Goal: Check status: Check status

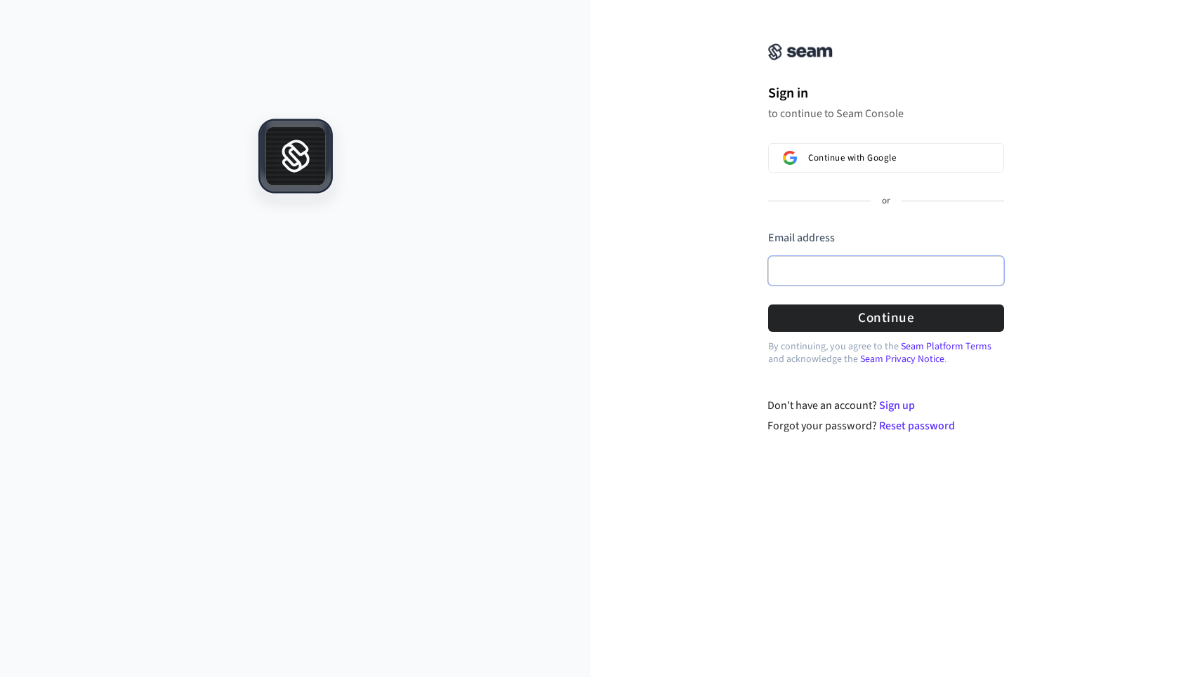
click at [867, 276] on input "Email address" at bounding box center [886, 270] width 236 height 29
click at [768, 230] on button "submit" at bounding box center [768, 230] width 0 height 0
type input "**********"
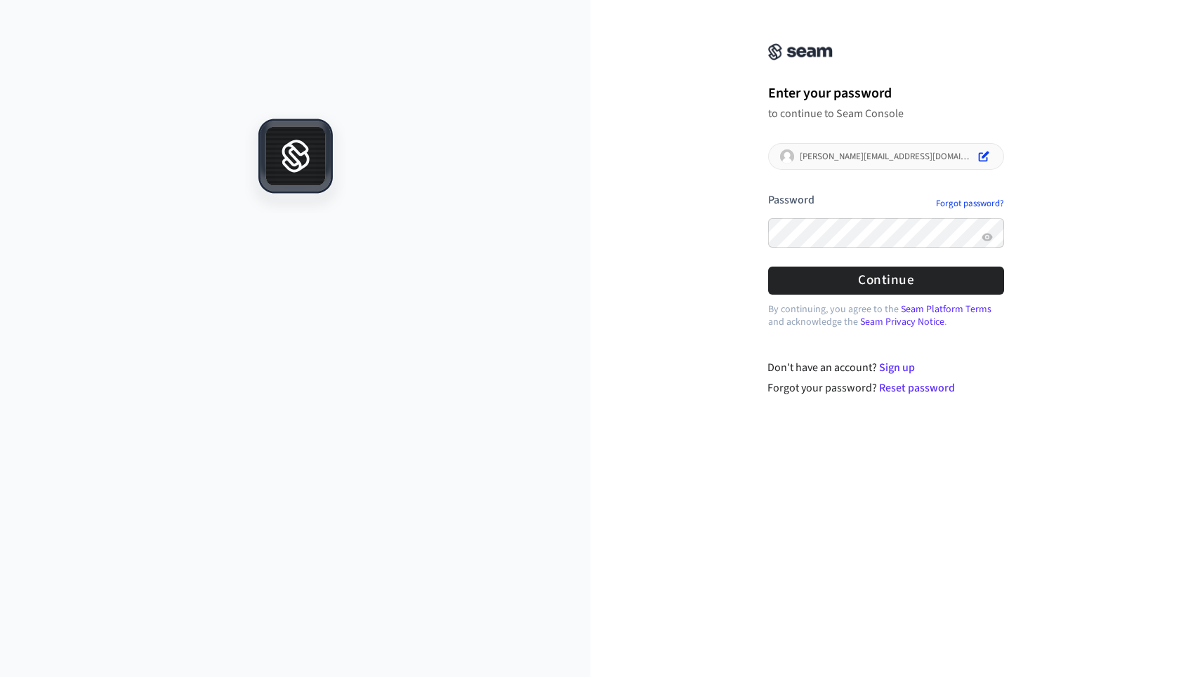
click at [1075, 298] on div "**********" at bounding box center [885, 207] width 590 height 380
click at [983, 206] on link "Forgot password?" at bounding box center [970, 203] width 68 height 11
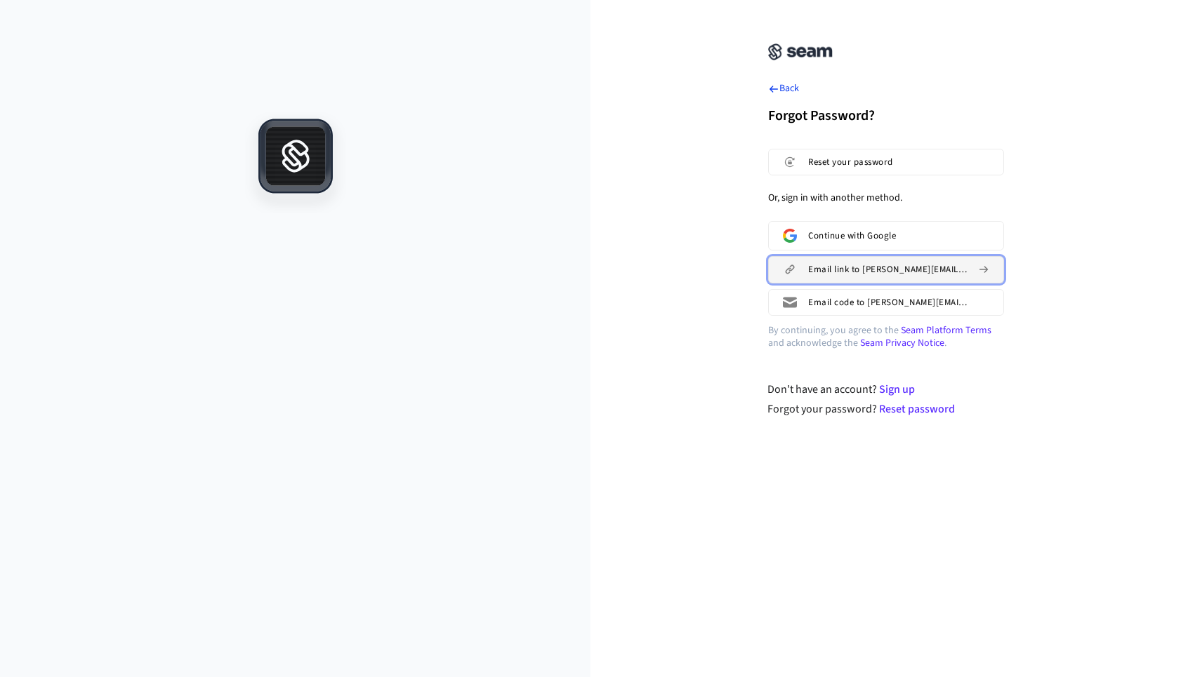
click at [936, 278] on button "Email link to [PERSON_NAME][EMAIL_ADDRESS][DOMAIN_NAME]" at bounding box center [886, 269] width 236 height 27
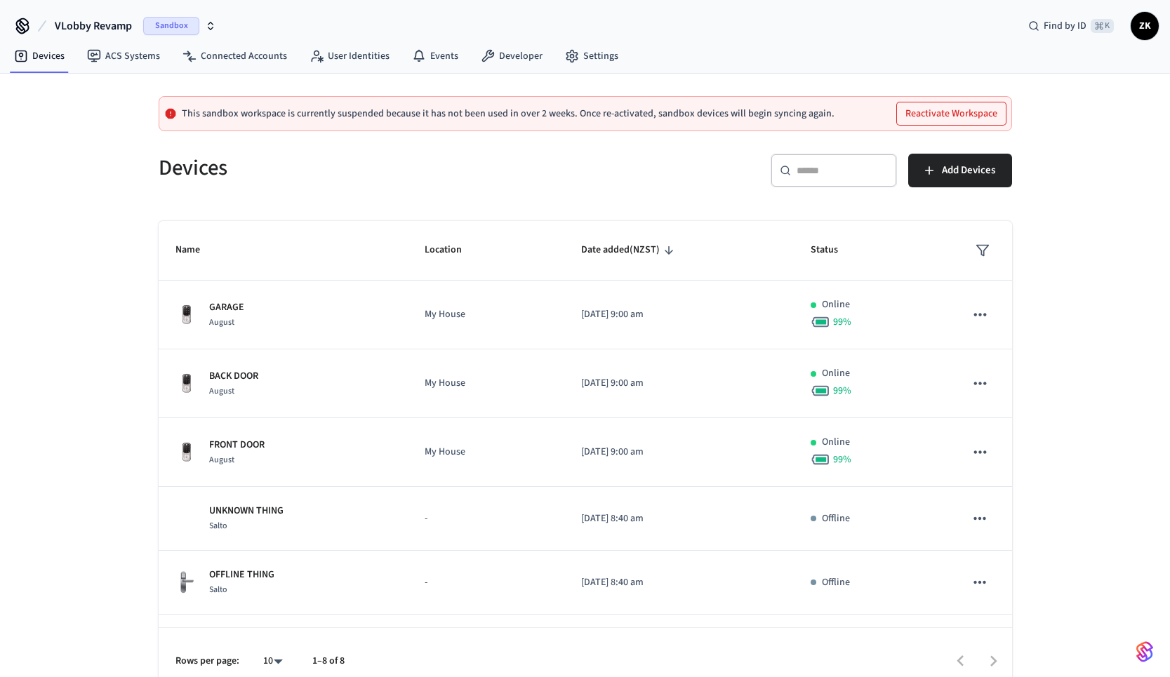
click at [121, 23] on span "VLobby Revamp" at bounding box center [93, 26] width 77 height 17
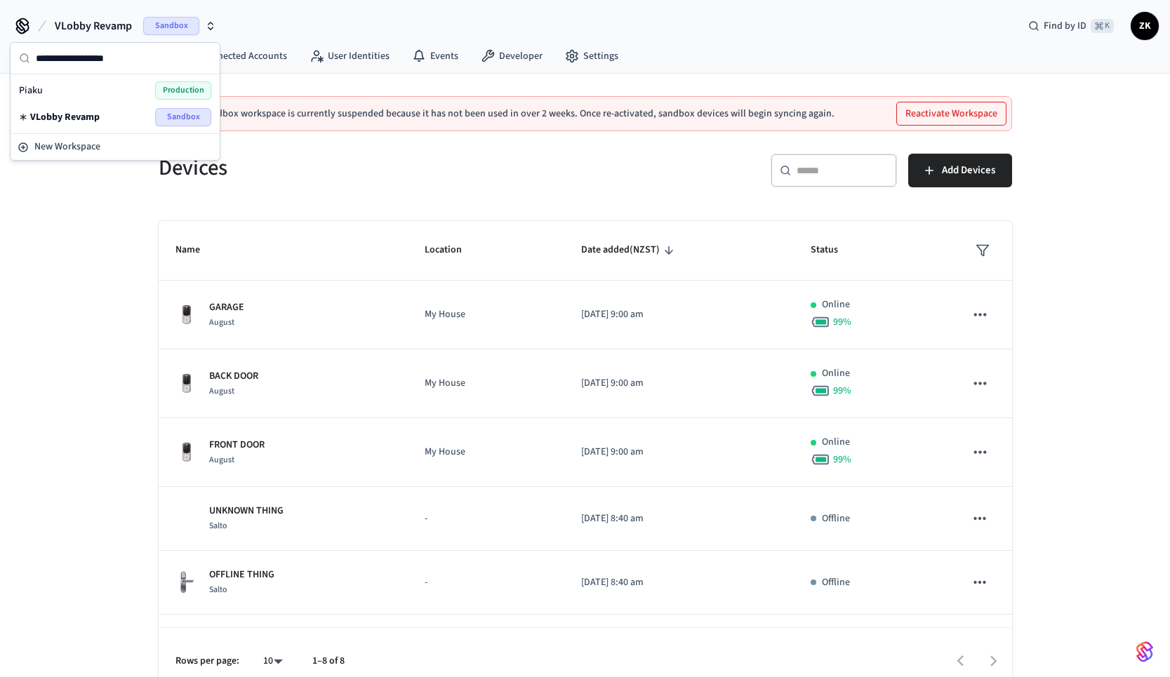
click at [46, 91] on div "Piaku Production" at bounding box center [115, 90] width 192 height 18
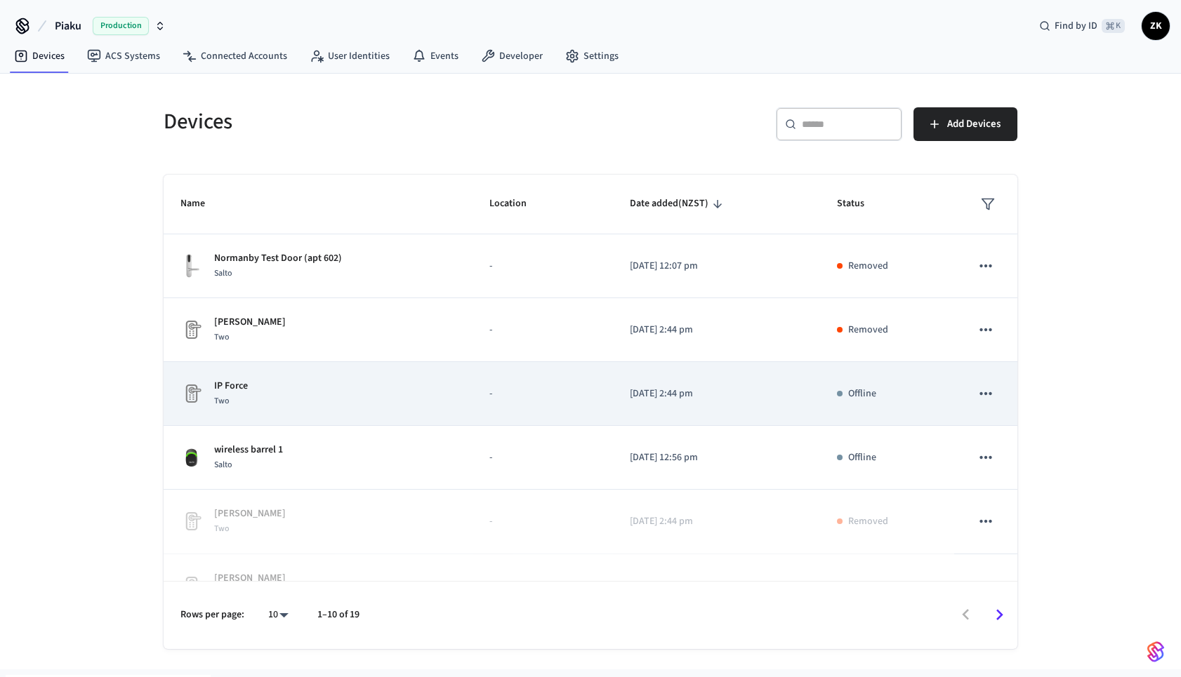
click at [546, 392] on p "-" at bounding box center [542, 394] width 107 height 15
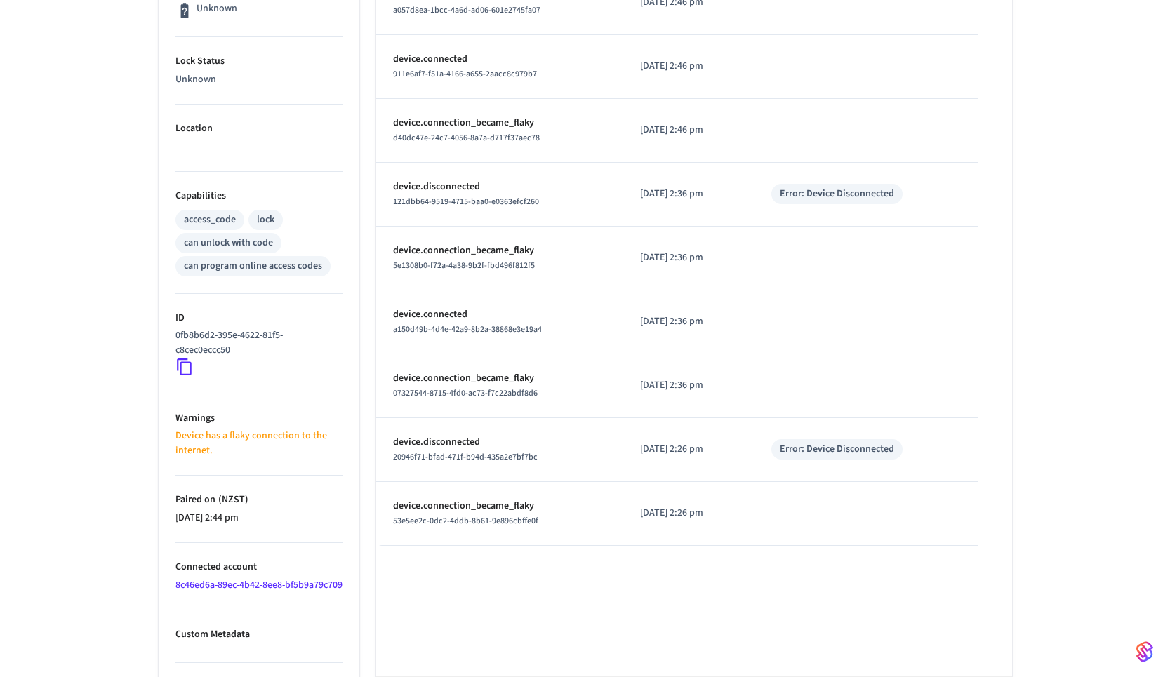
scroll to position [482, 0]
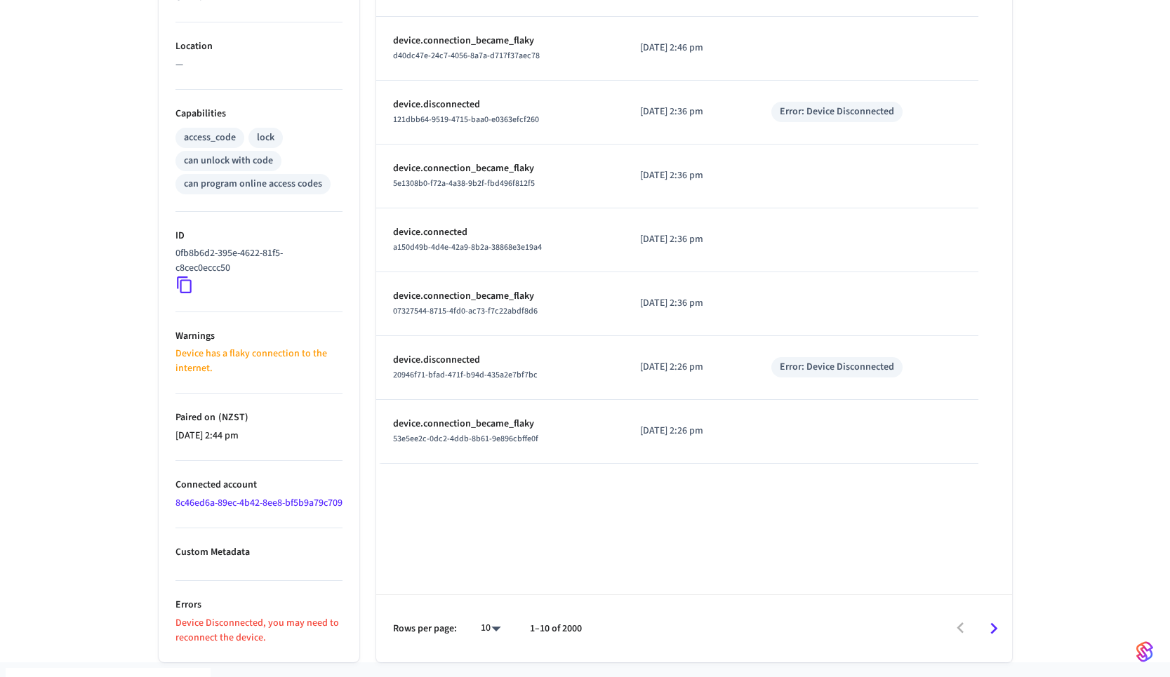
click at [241, 426] on p "Device Disconnected, you may need to reconnect the device." at bounding box center [259, 630] width 167 height 29
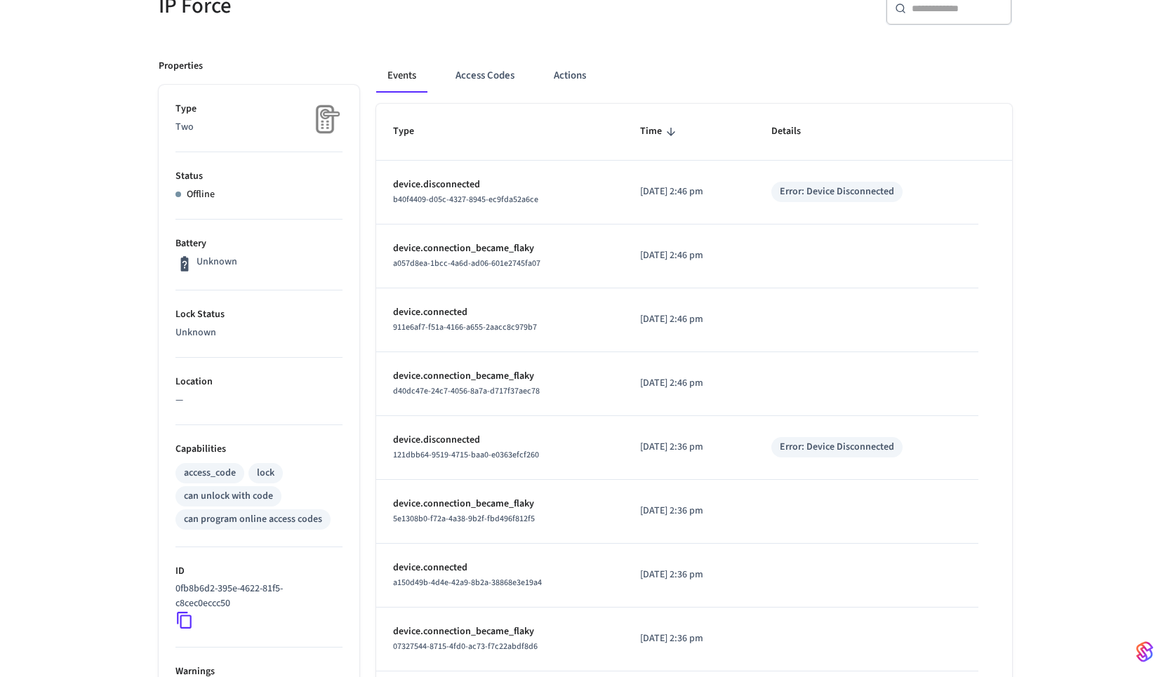
scroll to position [0, 0]
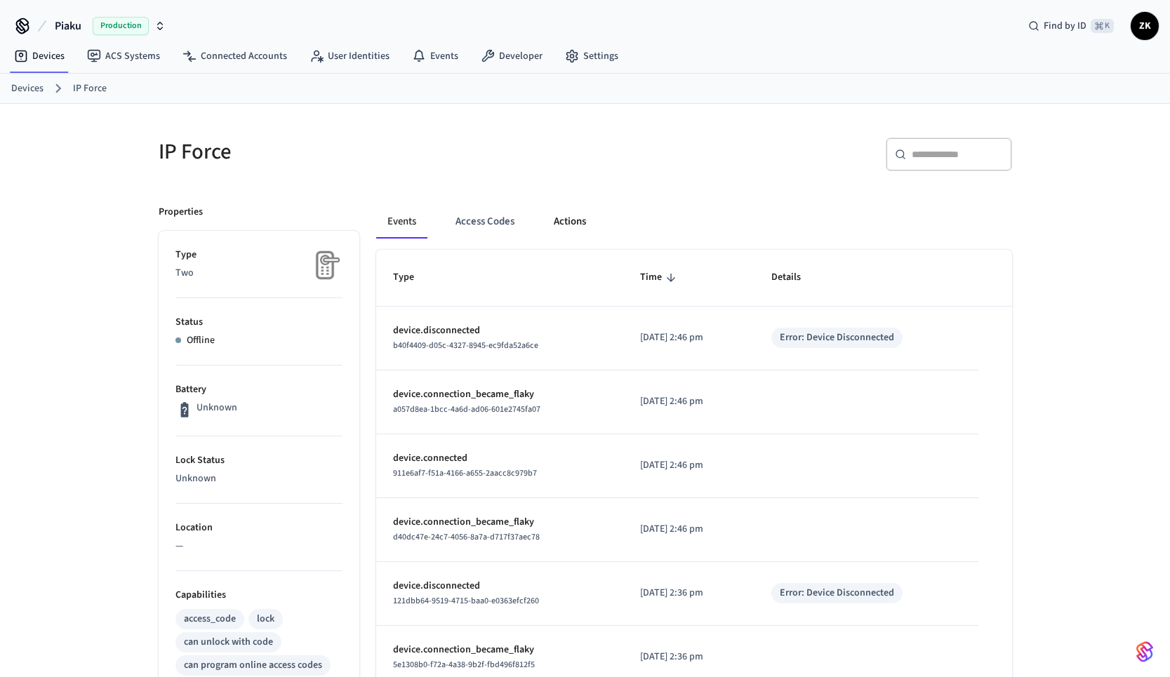
click at [582, 224] on button "Actions" at bounding box center [570, 222] width 55 height 34
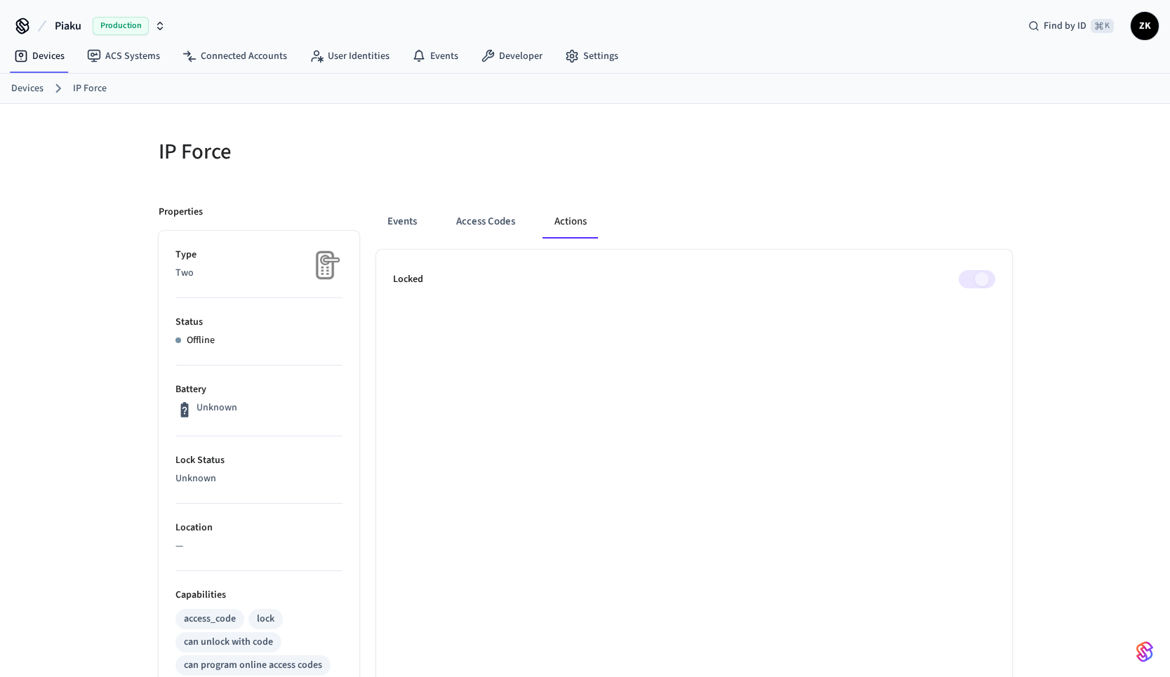
click at [870, 280] on span at bounding box center [977, 279] width 37 height 18
click at [478, 224] on button "Access Codes" at bounding box center [485, 222] width 81 height 34
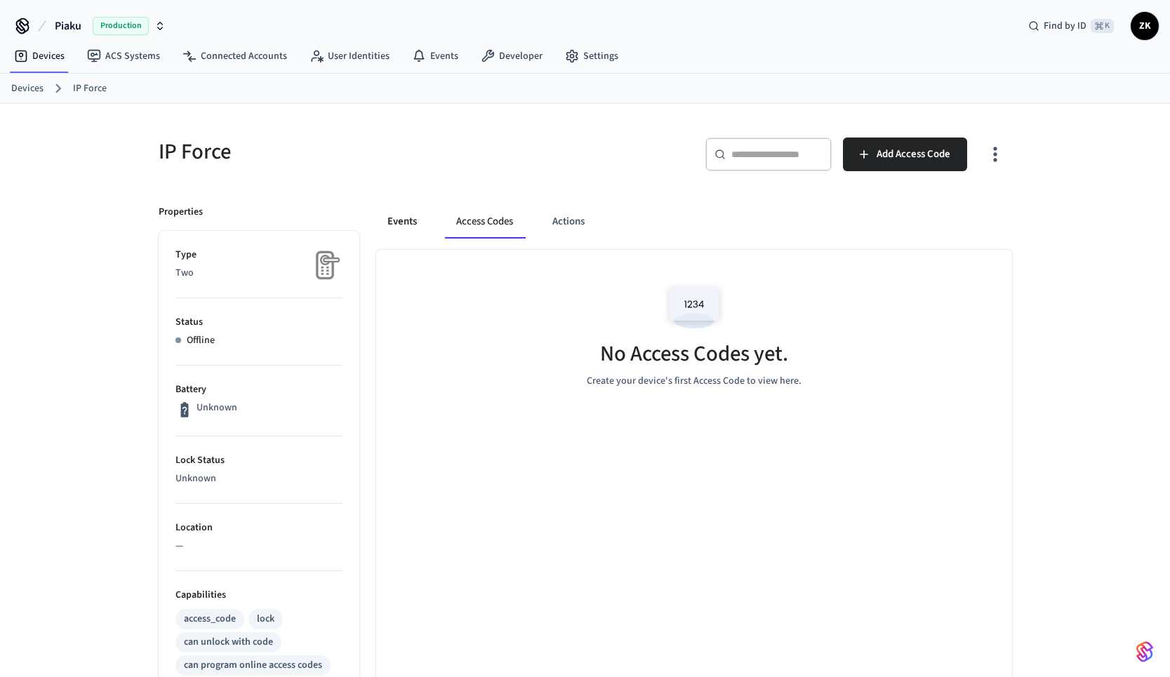
click at [407, 223] on button "Events" at bounding box center [402, 222] width 52 height 34
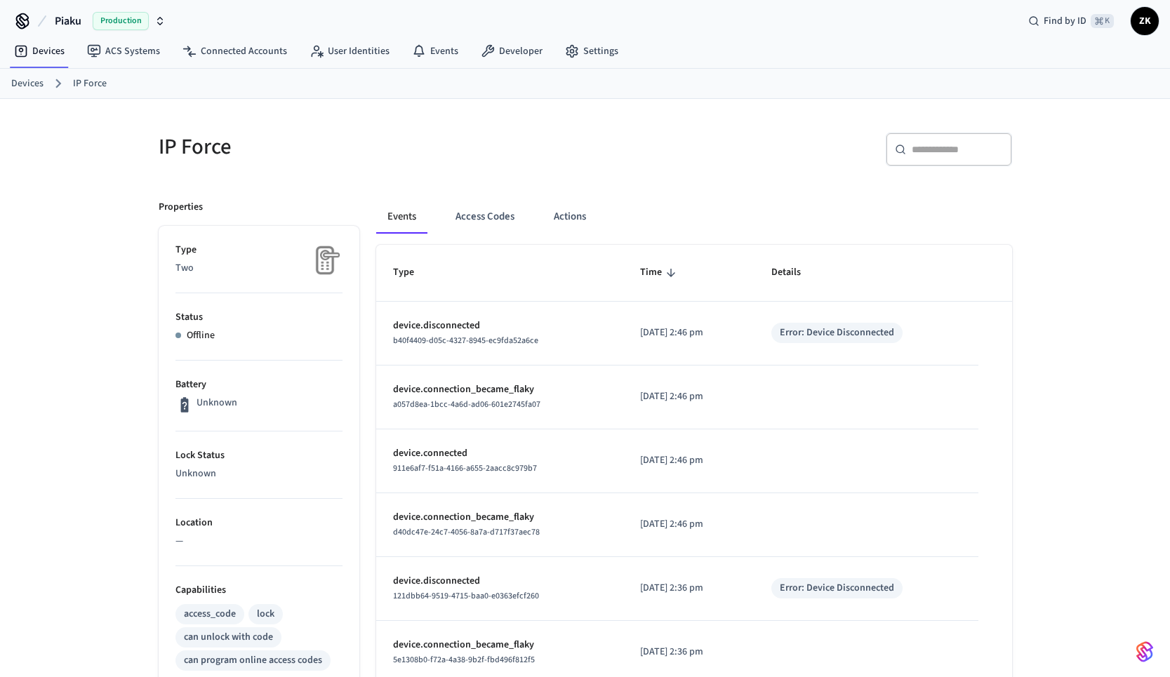
scroll to position [6, 0]
click at [225, 379] on p "Battery" at bounding box center [259, 384] width 167 height 15
click at [476, 215] on button "Access Codes" at bounding box center [484, 216] width 81 height 34
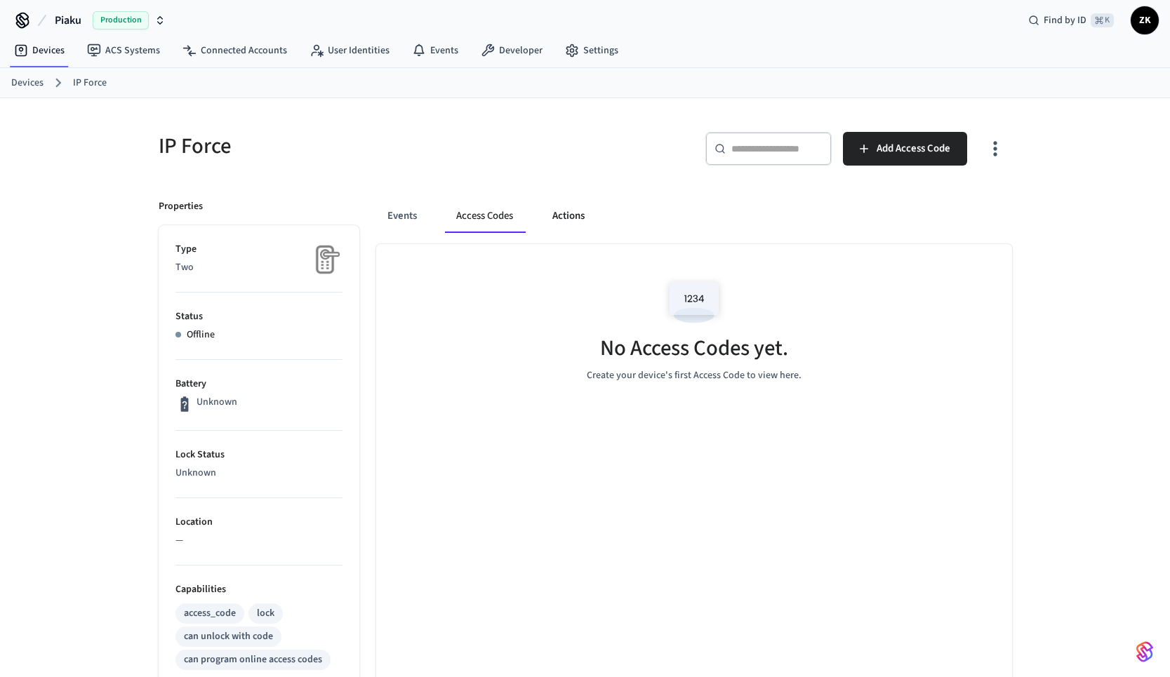
click at [584, 216] on button "Actions" at bounding box center [568, 216] width 55 height 34
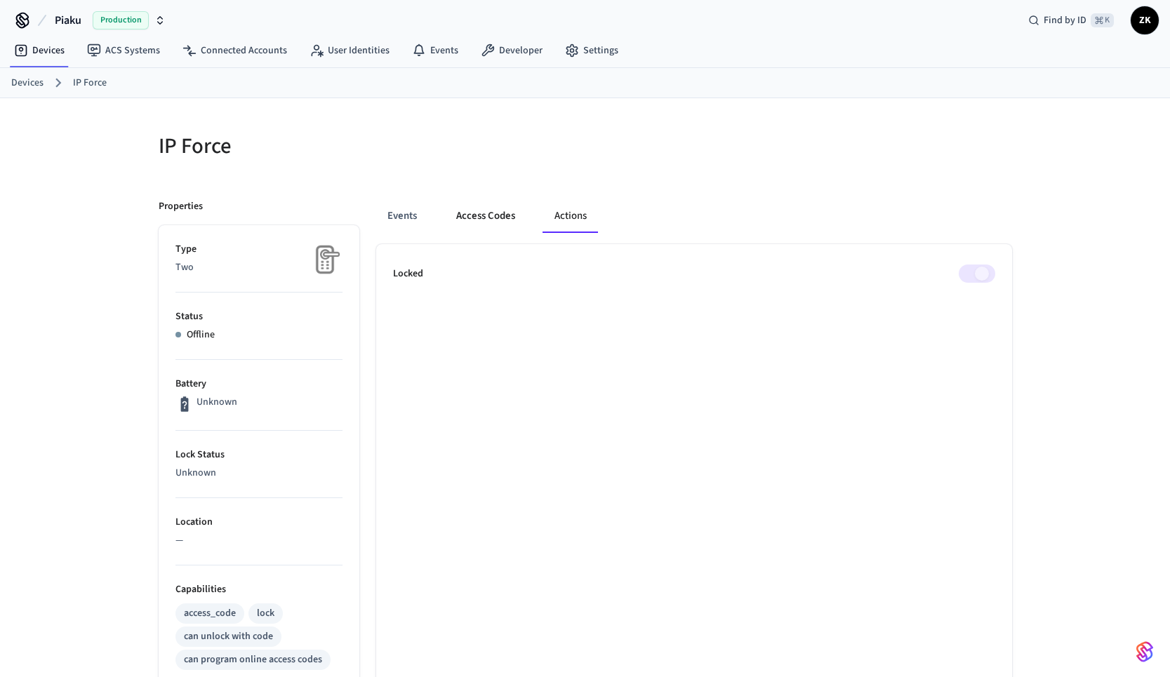
drag, startPoint x: 481, startPoint y: 218, endPoint x: 464, endPoint y: 218, distance: 16.8
click at [481, 218] on button "Access Codes" at bounding box center [485, 216] width 81 height 34
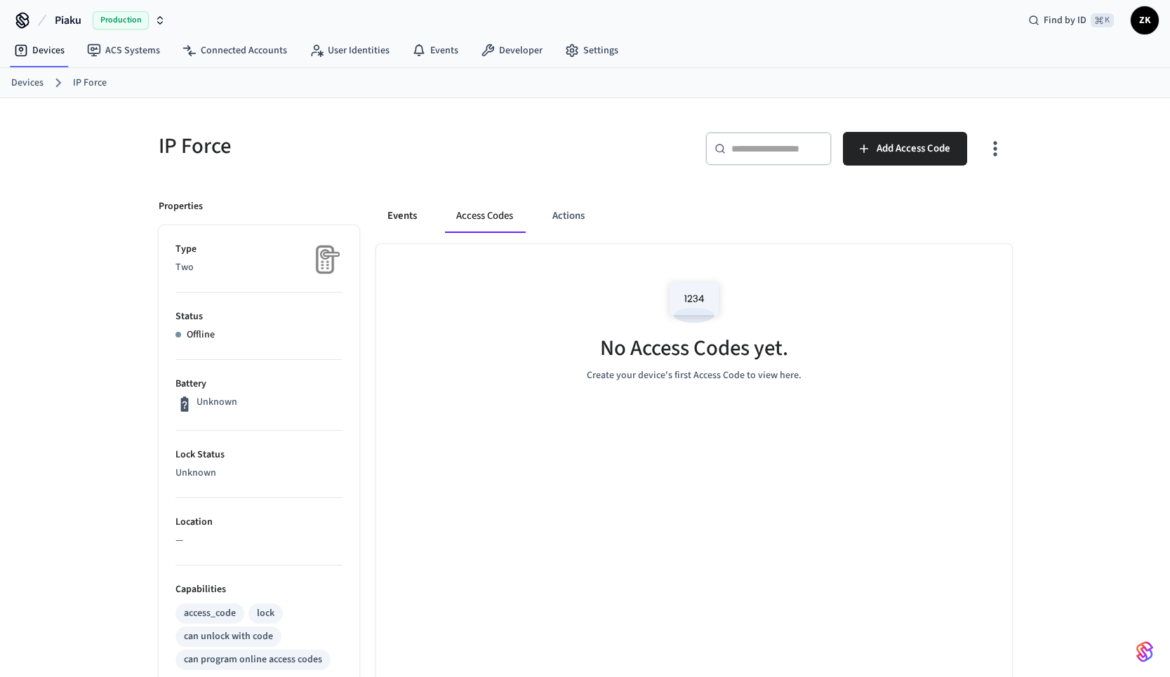
click at [391, 216] on button "Events" at bounding box center [402, 216] width 52 height 34
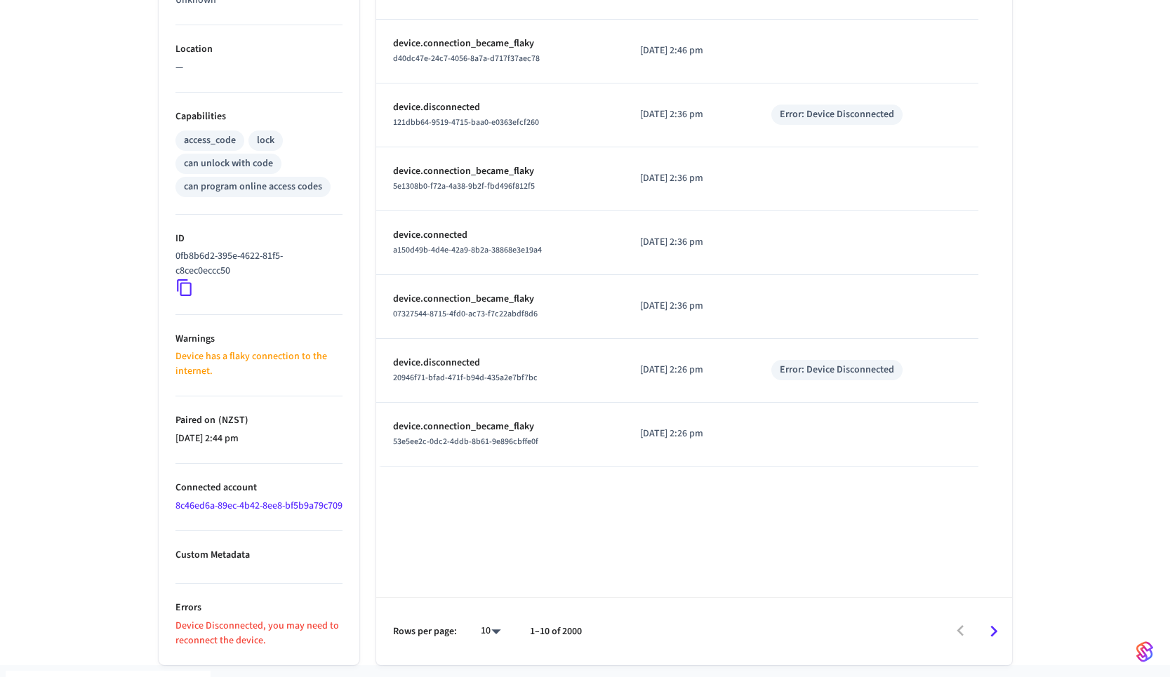
scroll to position [482, 0]
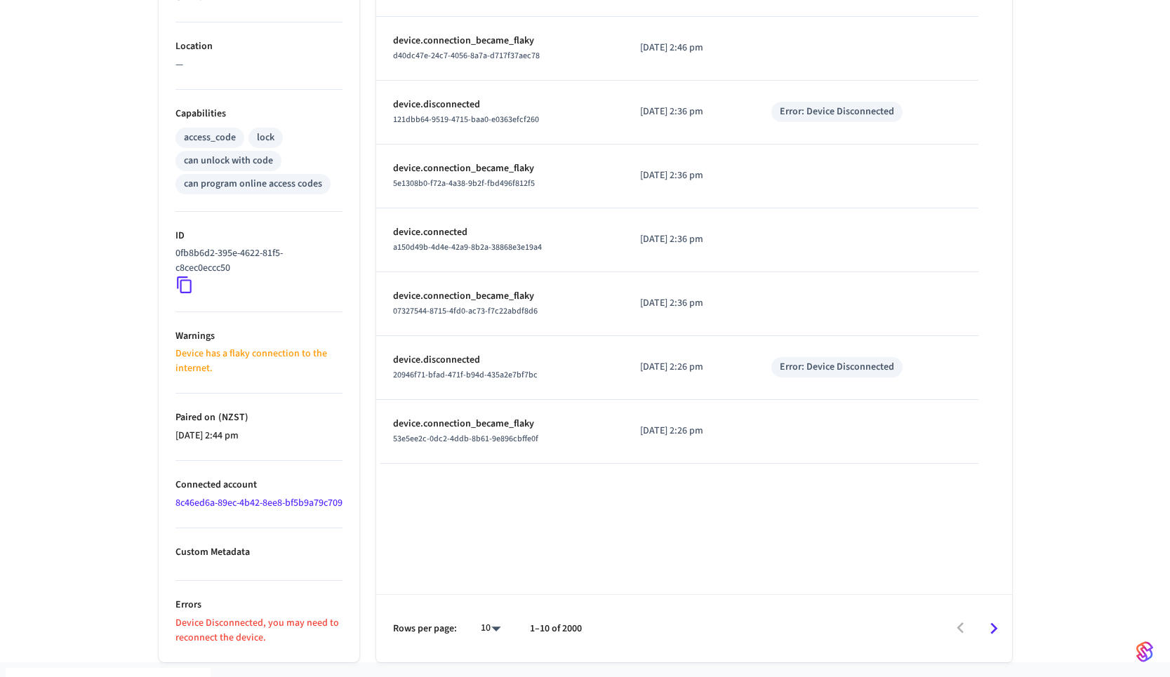
click at [226, 426] on link "8c46ed6a-89ec-4b42-8ee8-bf5b9a79c709" at bounding box center [259, 503] width 167 height 14
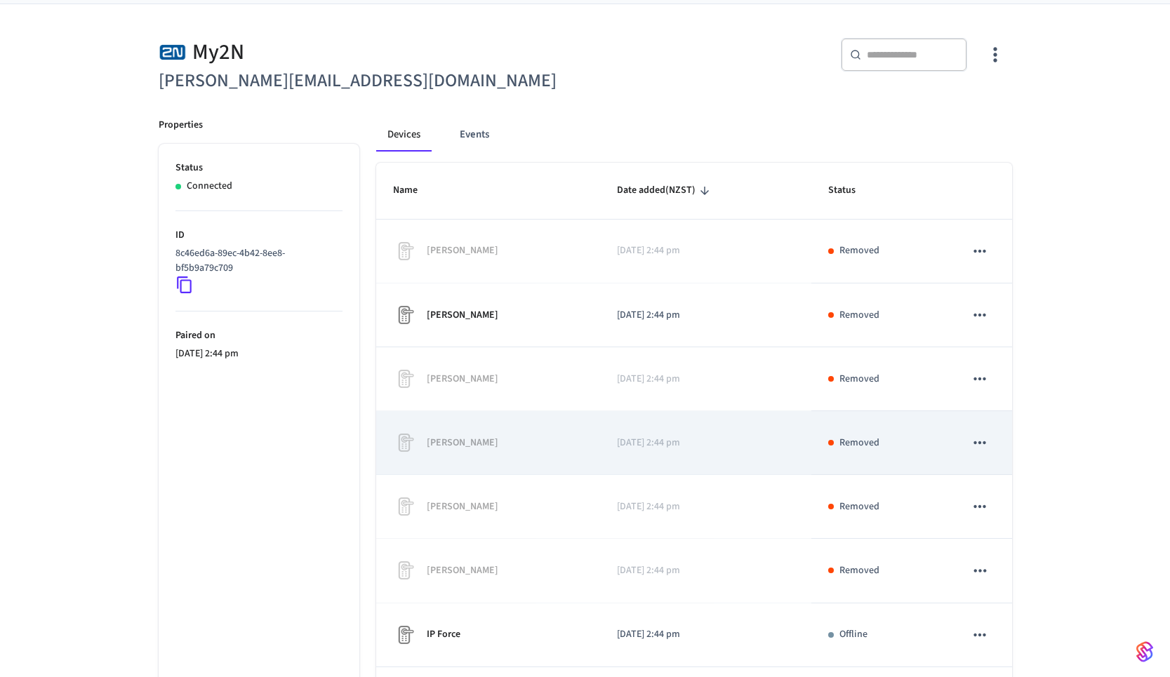
scroll to position [143, 0]
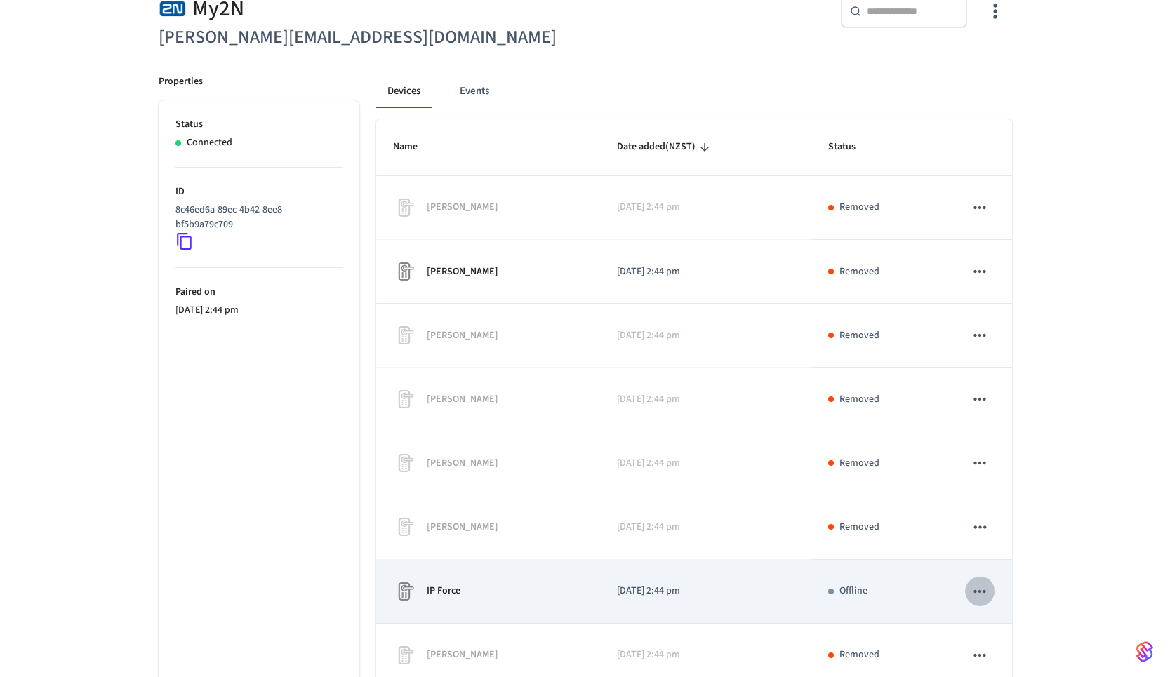
click at [870, 426] on icon "sticky table" at bounding box center [980, 592] width 18 height 18
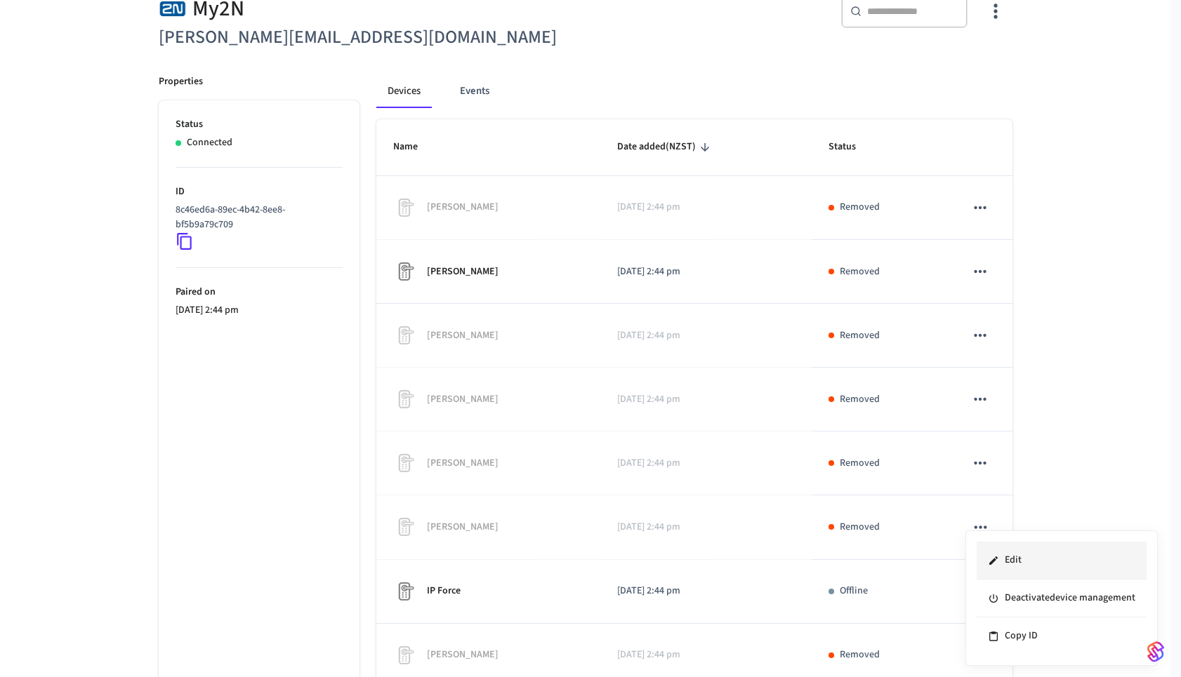
click at [870, 426] on li "Edit" at bounding box center [1062, 561] width 170 height 38
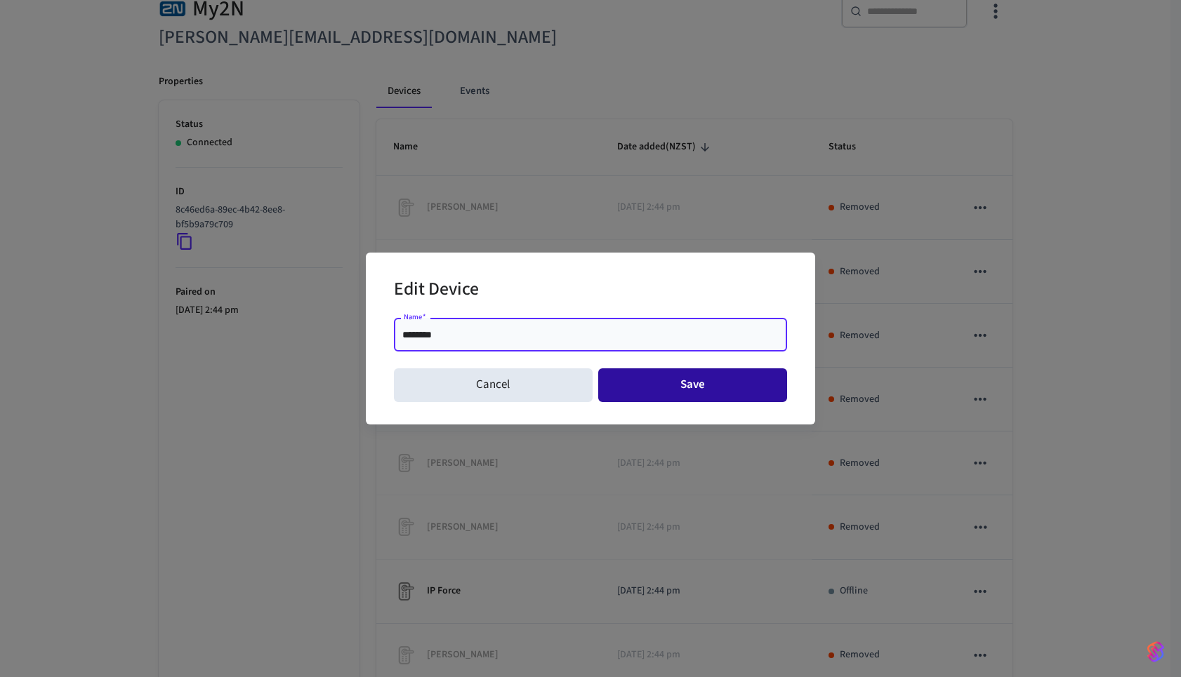
click at [661, 388] on button "Save" at bounding box center [693, 386] width 190 height 34
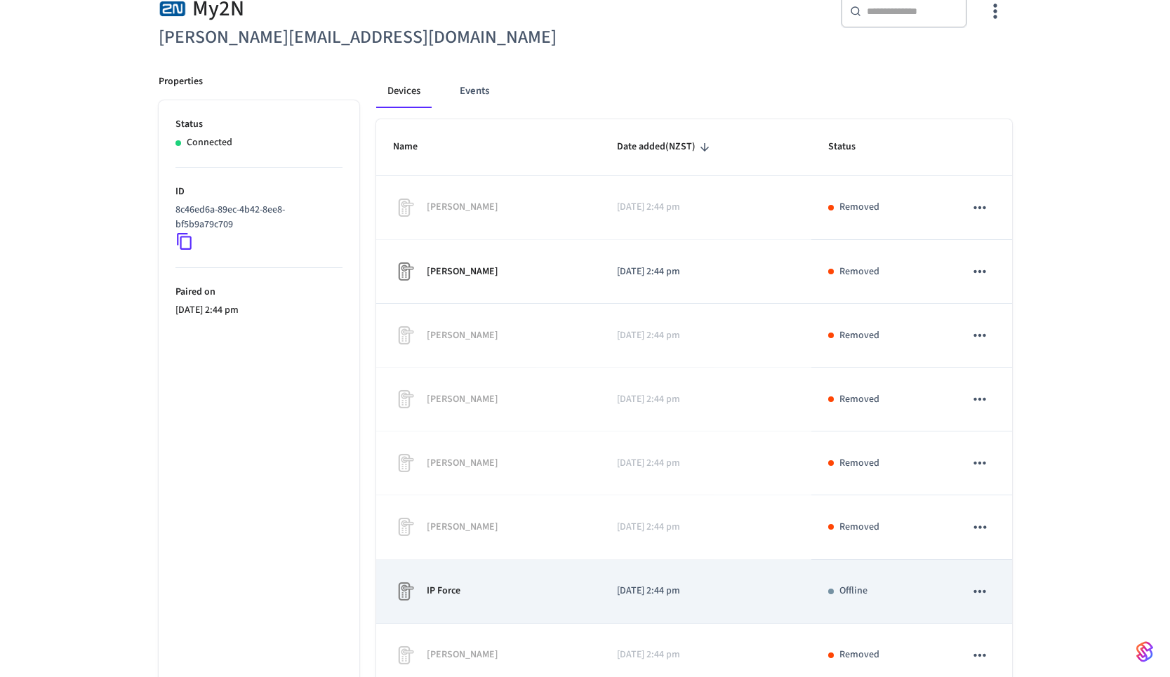
click at [779, 426] on p "2025/02/25 at 2:44 pm" at bounding box center [706, 591] width 178 height 15
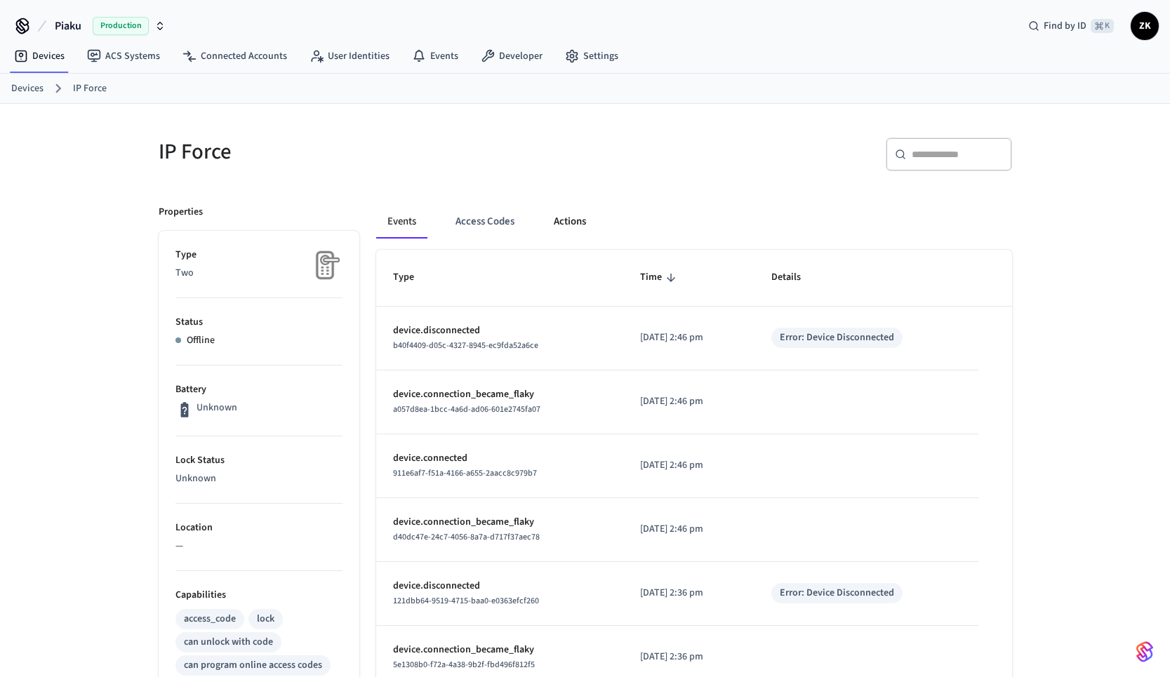
click at [543, 226] on button "Actions" at bounding box center [570, 222] width 55 height 34
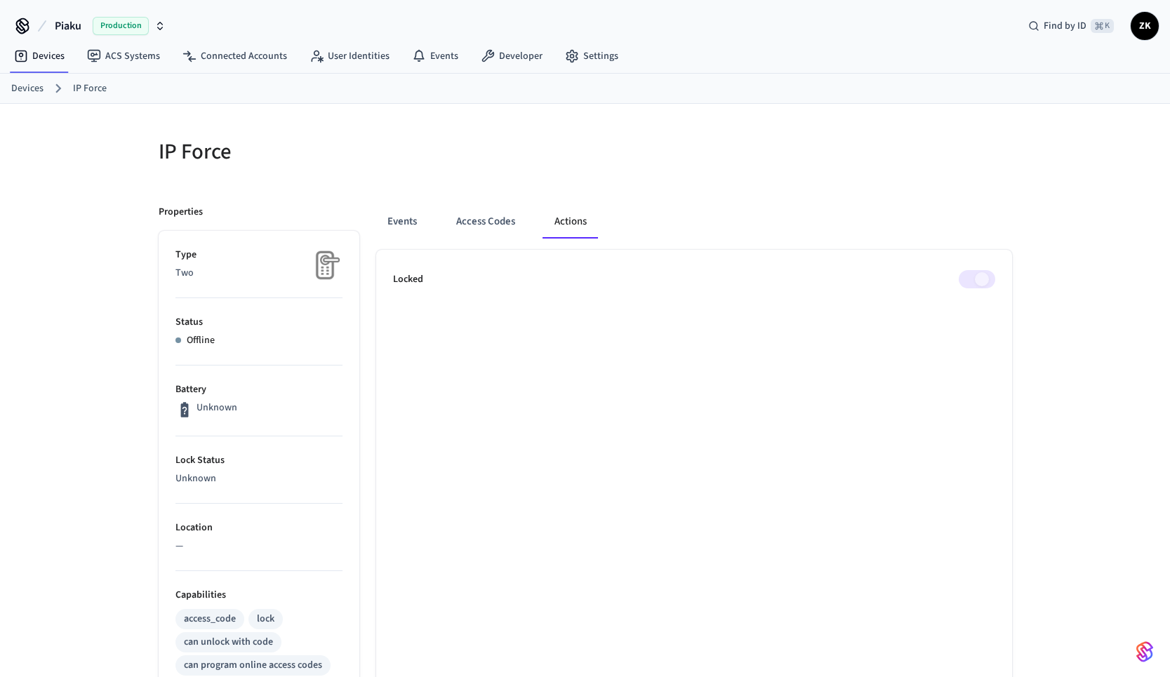
click at [870, 282] on span at bounding box center [977, 279] width 37 height 18
click at [494, 227] on button "Access Codes" at bounding box center [485, 222] width 81 height 34
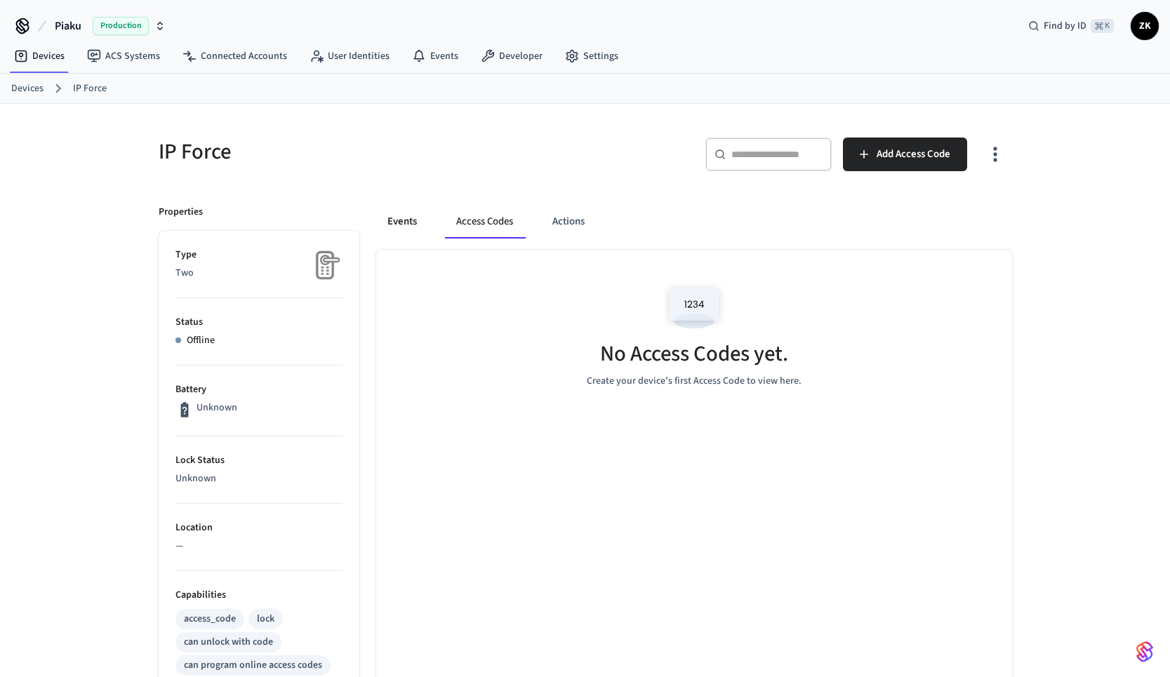
click at [406, 216] on button "Events" at bounding box center [402, 222] width 52 height 34
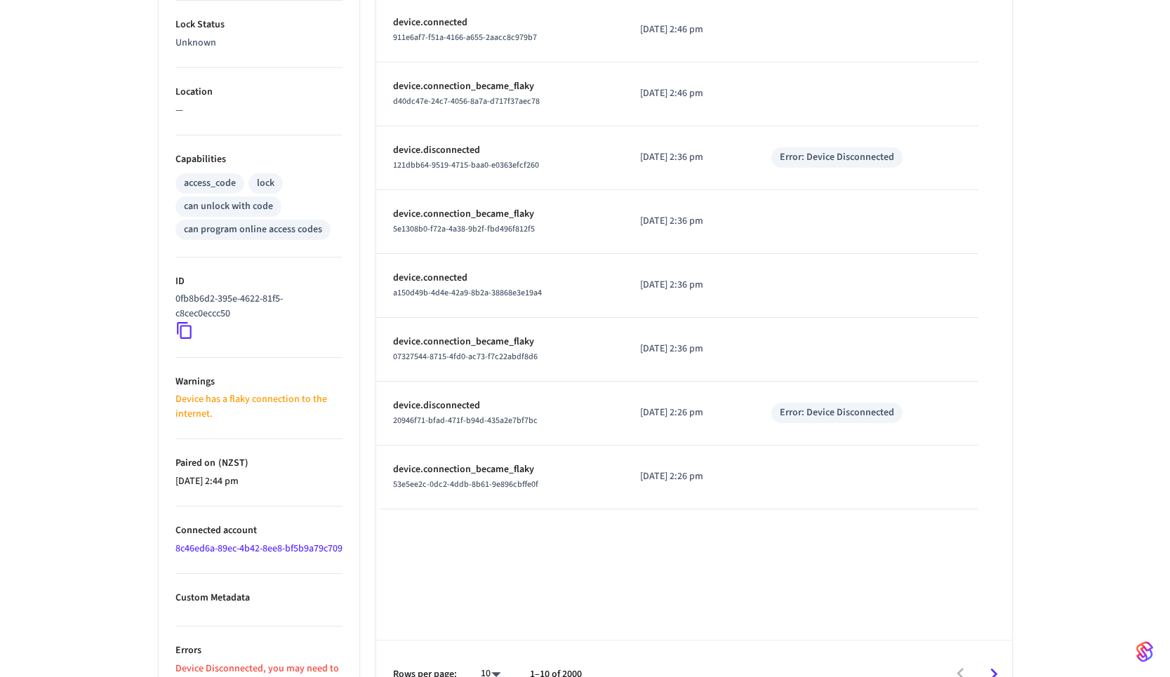
scroll to position [482, 0]
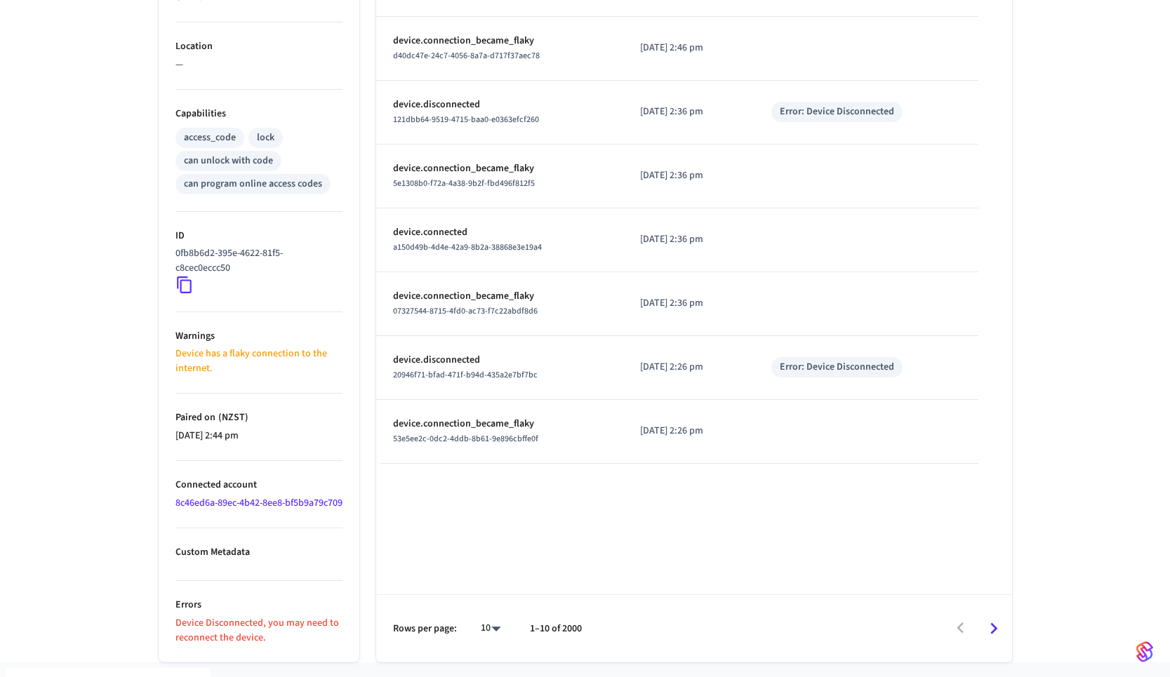
click at [870, 426] on img "button" at bounding box center [1145, 652] width 17 height 22
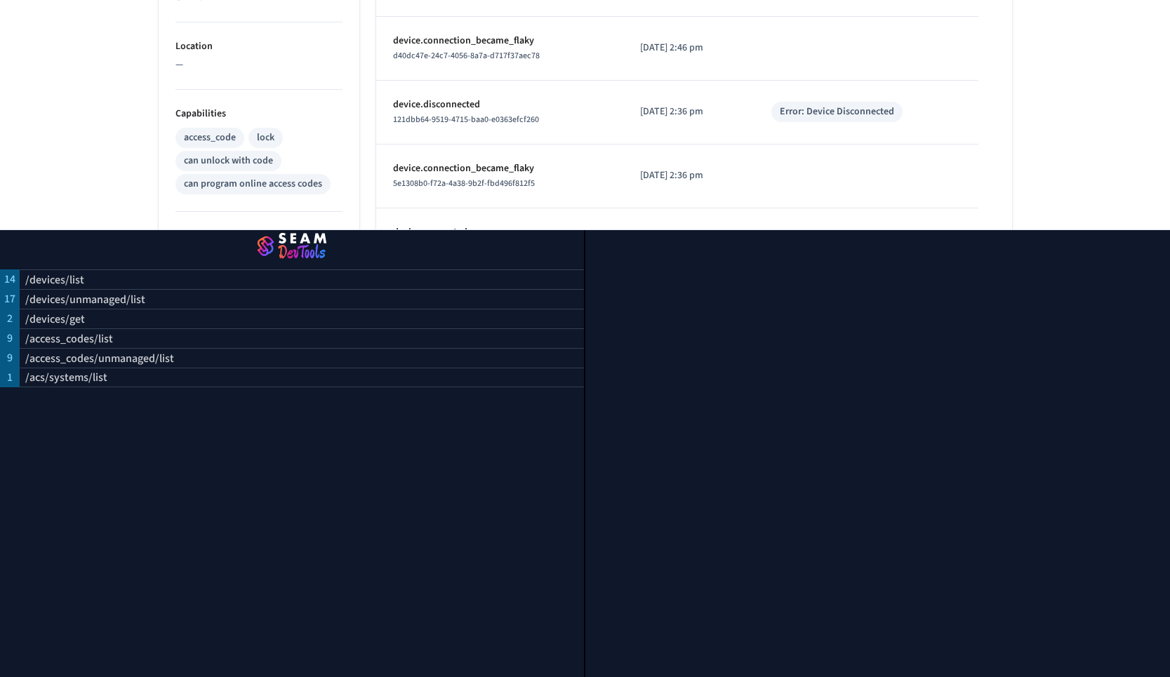
click at [870, 192] on div "IP Force ​ ​ Properties Type Two Status Offline Battery Unknown Lock Status Unk…" at bounding box center [585, 142] width 1170 height 1040
click at [870, 175] on div "IP Force ​ ​ Properties Type Two Status Offline Battery Unknown Lock Status Unk…" at bounding box center [585, 151] width 876 height 1024
click at [72, 199] on div "IP Force ​ ​ Properties Type Two Status Offline Battery Unknown Lock Status Unk…" at bounding box center [585, 142] width 1170 height 1040
click at [184, 175] on div "can program online access codes" at bounding box center [253, 184] width 155 height 20
click at [286, 239] on img "button" at bounding box center [292, 246] width 550 height 39
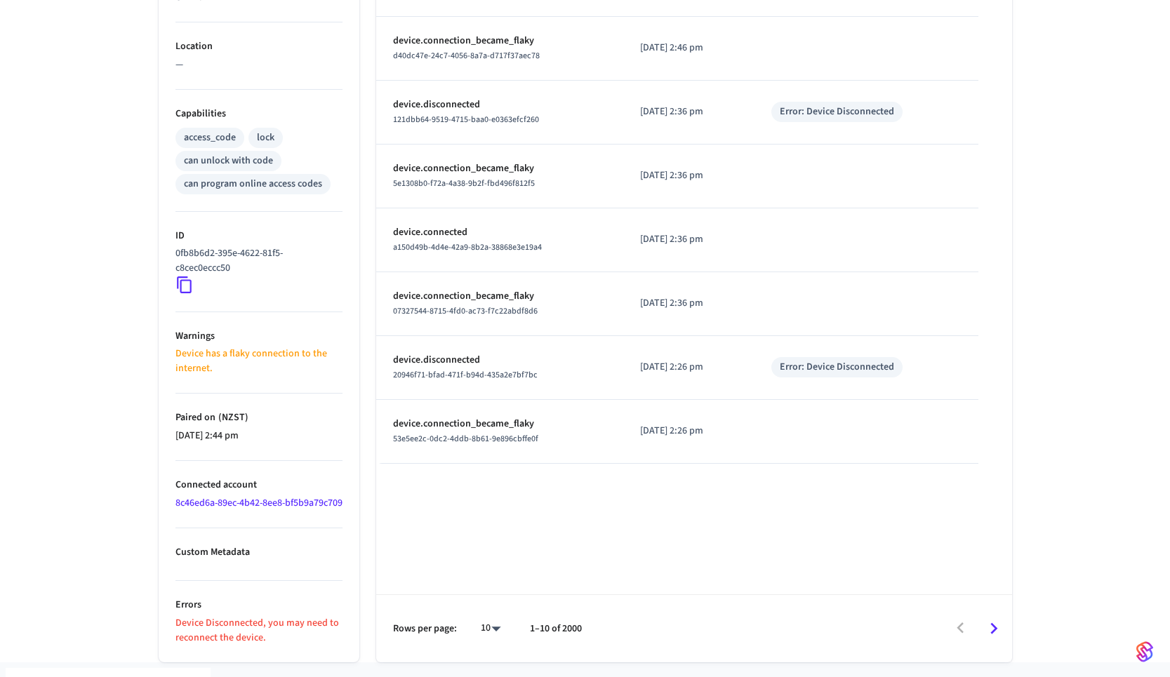
click at [249, 426] on p "Device Disconnected, you may need to reconnect the device." at bounding box center [259, 630] width 167 height 29
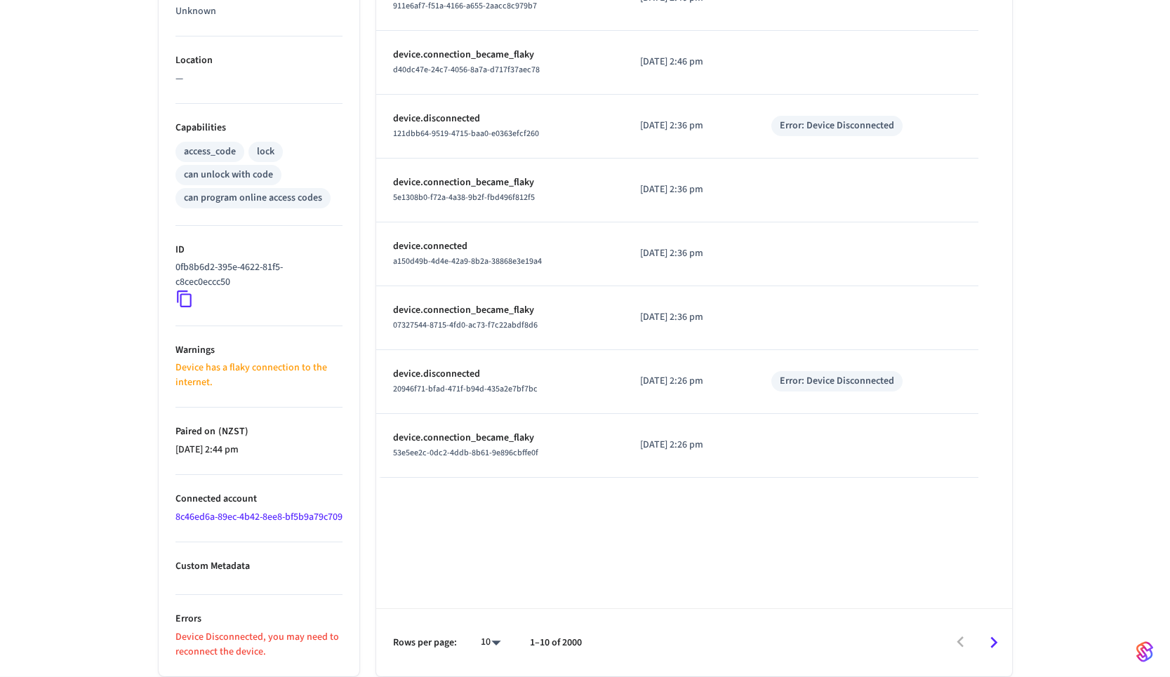
scroll to position [465, 0]
click at [199, 377] on p "Device has a flaky connection to the internet." at bounding box center [259, 377] width 167 height 29
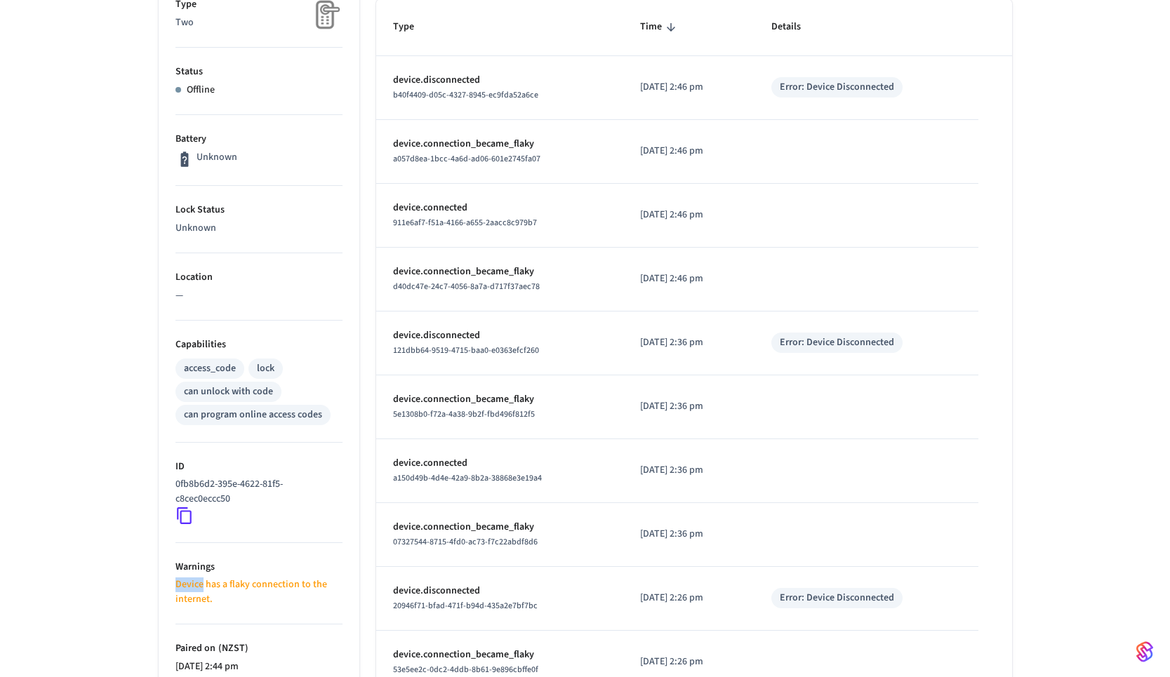
scroll to position [0, 0]
